Goal: Find contact information: Find contact information

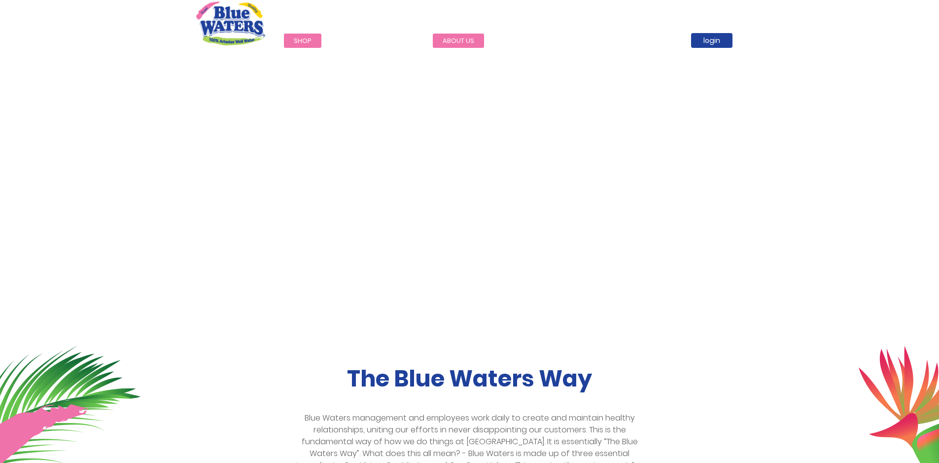
click at [460, 38] on link "about us" at bounding box center [458, 41] width 51 height 14
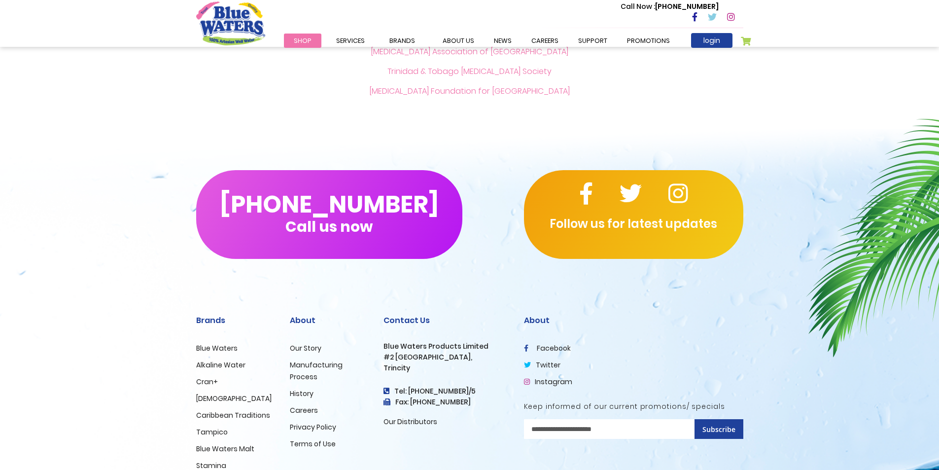
scroll to position [2313, 0]
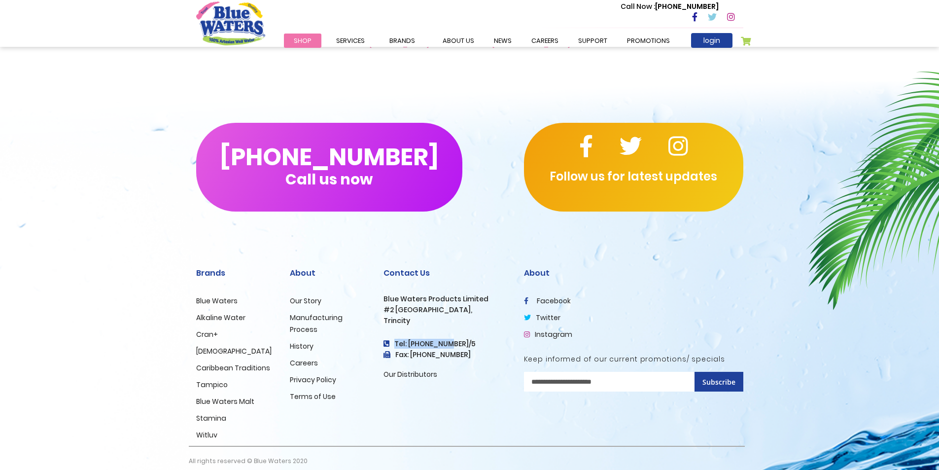
drag, startPoint x: 468, startPoint y: 331, endPoint x: 438, endPoint y: 330, distance: 29.6
click at [438, 340] on h4 "Tel: [PHONE_NUMBER]/5" at bounding box center [447, 344] width 126 height 8
click at [482, 328] on div "Contact Us Blue Waters Products Limited [STREET_ADDRESS] Tel: [PHONE_NUMBER]/5 …" at bounding box center [447, 324] width 126 height 112
drag, startPoint x: 409, startPoint y: 332, endPoint x: 466, endPoint y: 331, distance: 57.2
click at [466, 340] on h4 "Tel: [PHONE_NUMBER]/5" at bounding box center [447, 344] width 126 height 8
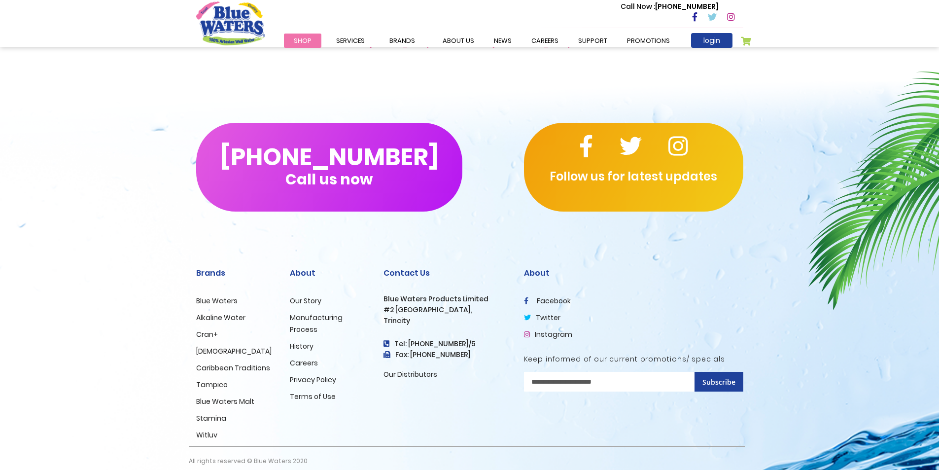
copy h4 "868) 640-8824/5"
